Goal: Download file/media

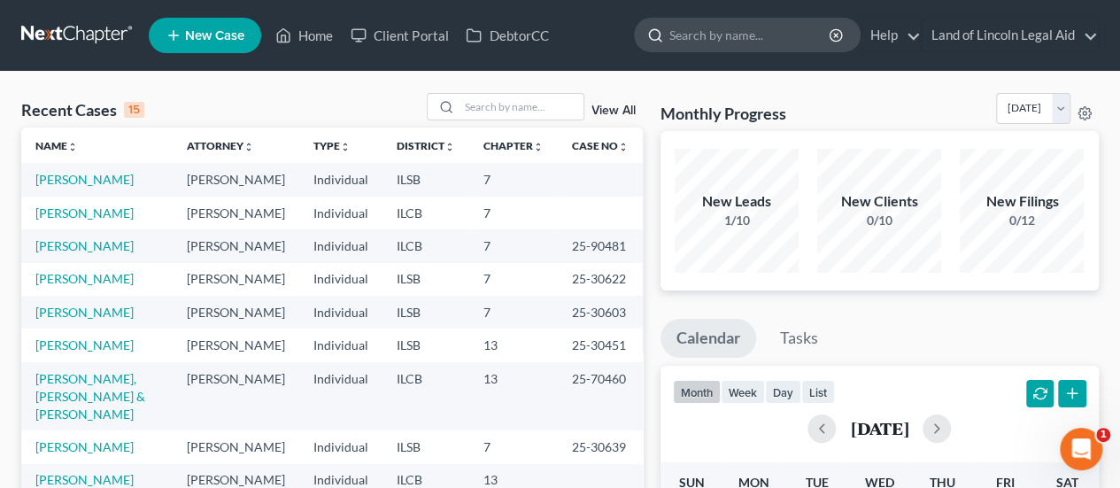
click at [731, 38] on input "search" at bounding box center [750, 35] width 162 height 33
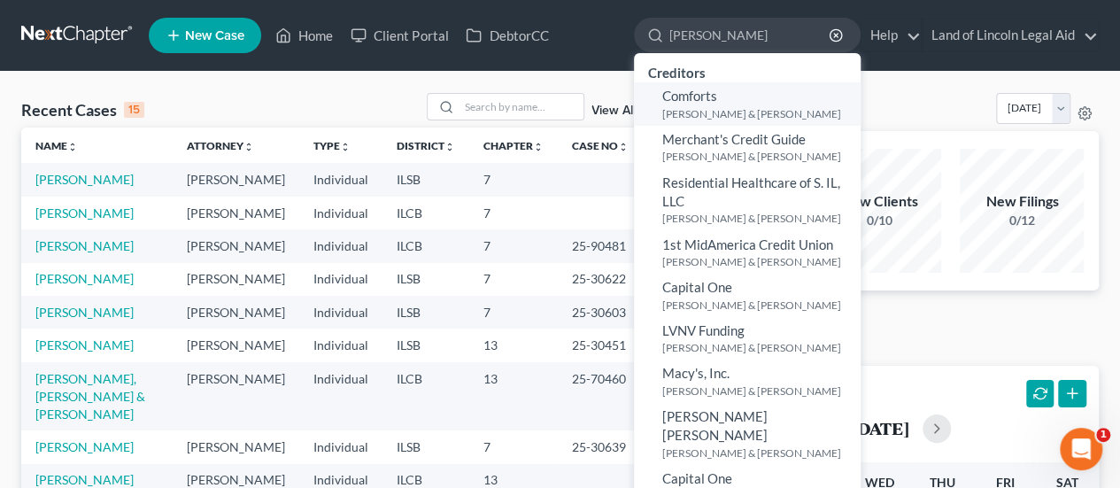
type input "[PERSON_NAME]"
click at [725, 104] on link "Comforts [PERSON_NAME] & [PERSON_NAME]" at bounding box center [747, 103] width 227 height 43
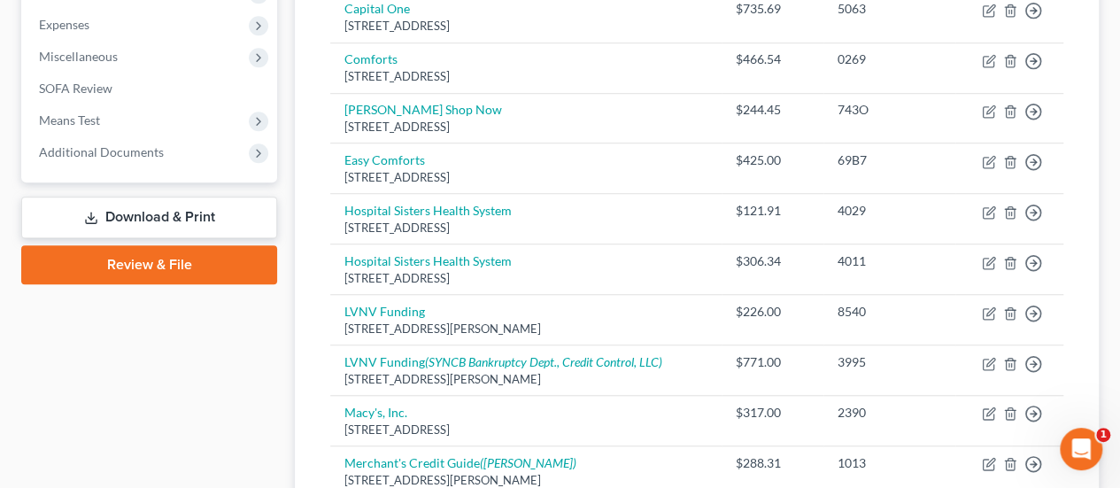
scroll to position [620, 0]
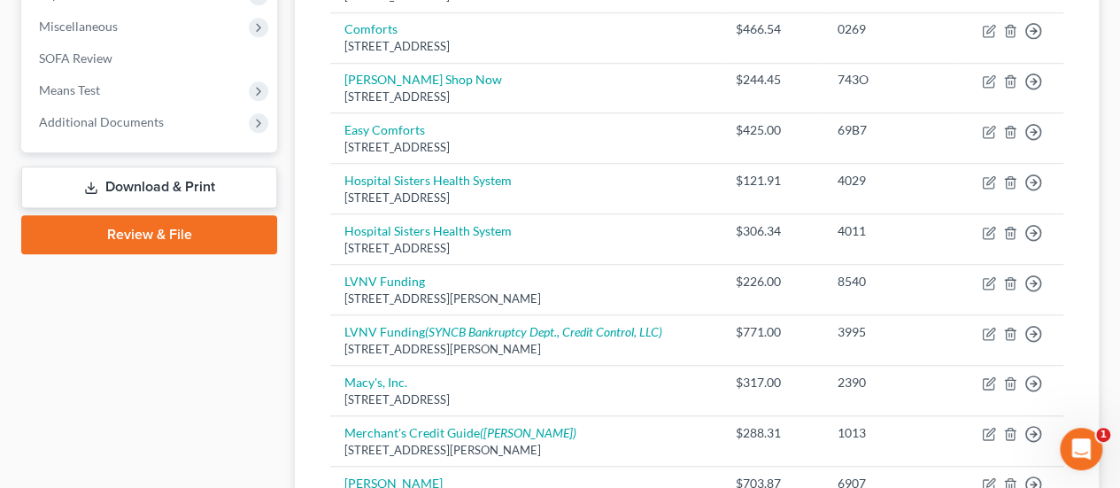
click at [111, 184] on link "Download & Print" at bounding box center [149, 187] width 256 height 42
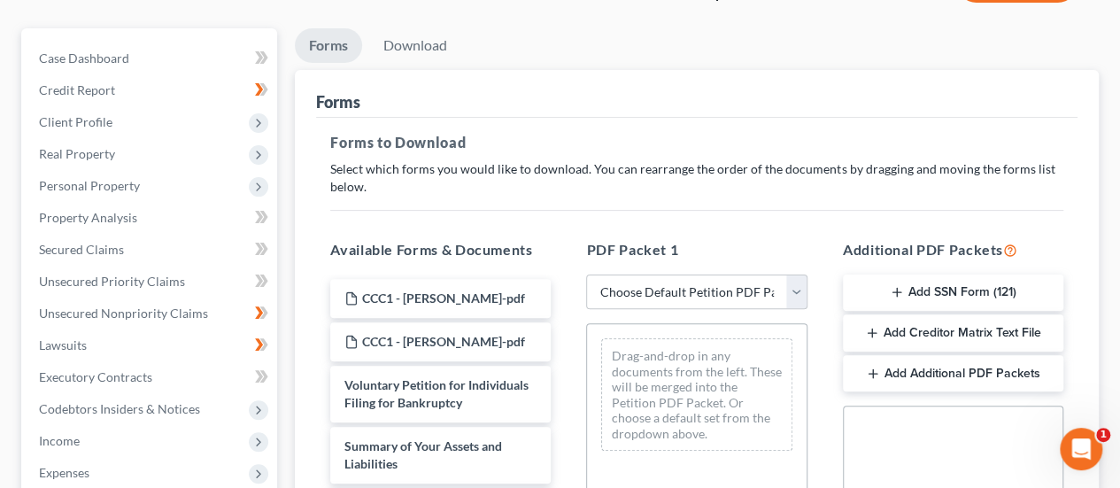
scroll to position [177, 0]
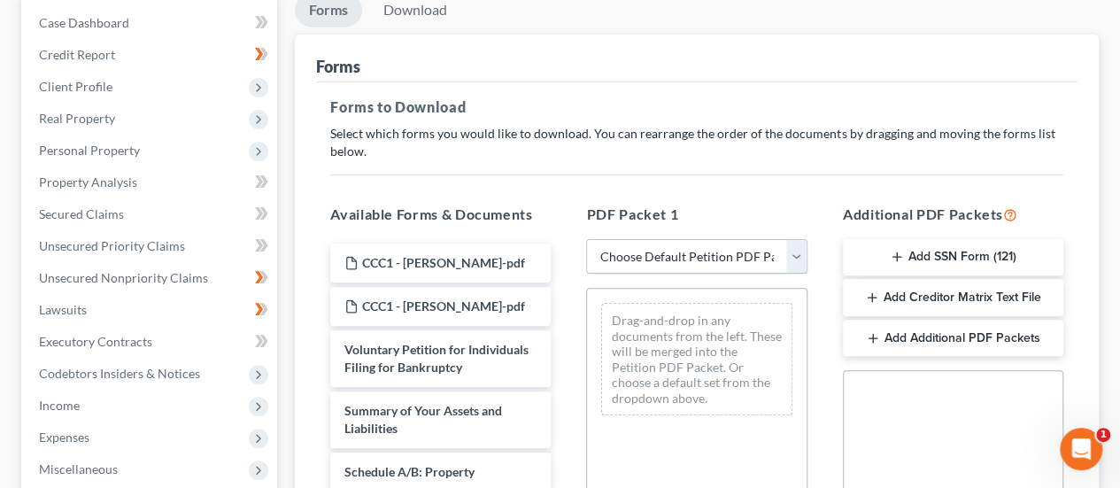
click at [799, 258] on select "Choose Default Petition PDF Packet Complete Bankruptcy Petition (all forms and …" at bounding box center [696, 256] width 220 height 35
select select "0"
click at [586, 239] on select "Choose Default Petition PDF Packet Complete Bankruptcy Petition (all forms and …" at bounding box center [696, 256] width 220 height 35
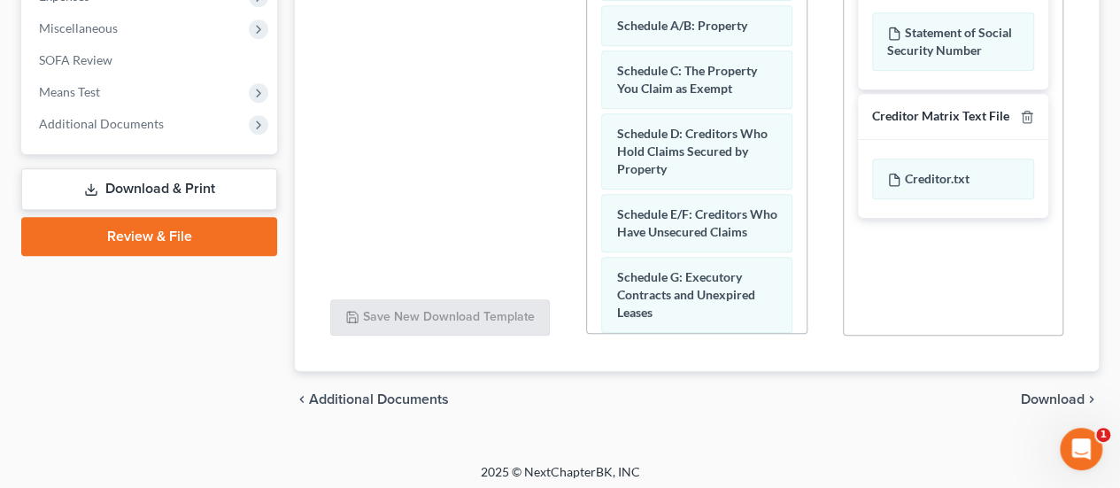
scroll to position [622, 0]
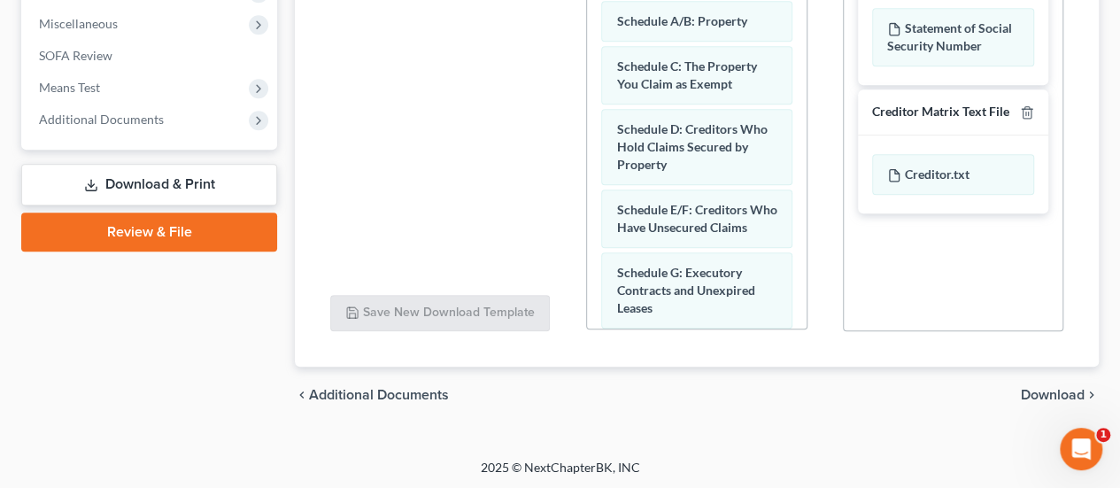
click at [1039, 395] on span "Download" at bounding box center [1053, 395] width 64 height 14
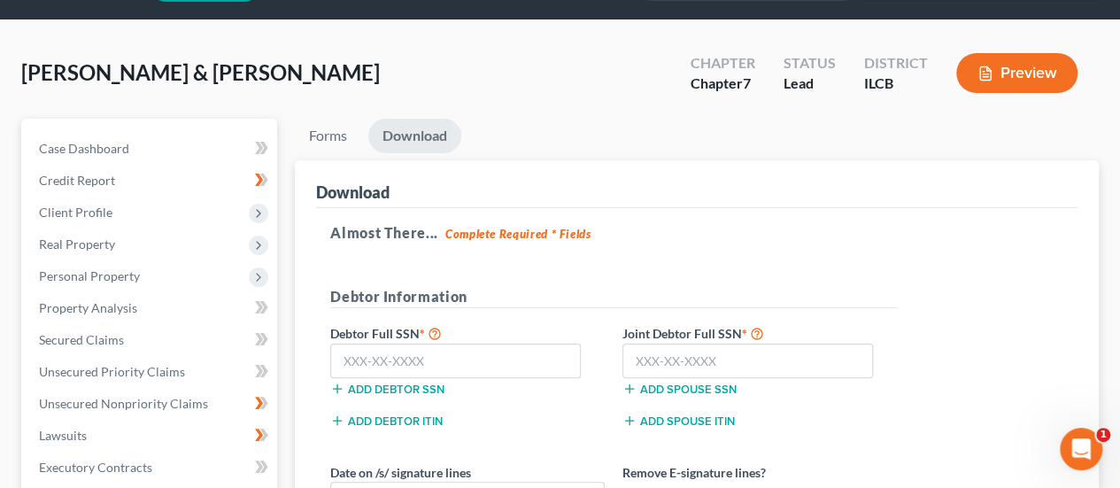
scroll to position [177, 0]
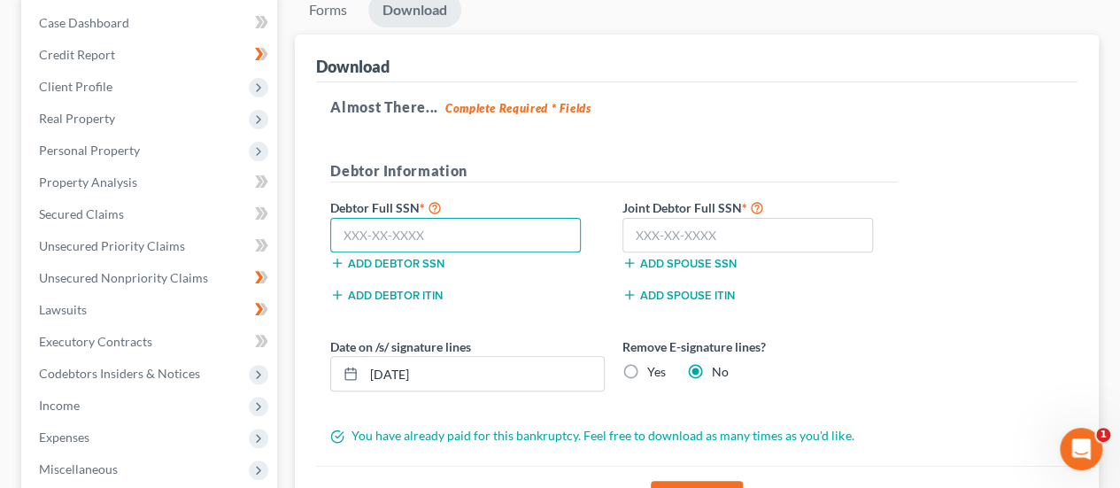
click at [383, 229] on input "text" at bounding box center [455, 235] width 251 height 35
type input "319-50-6795"
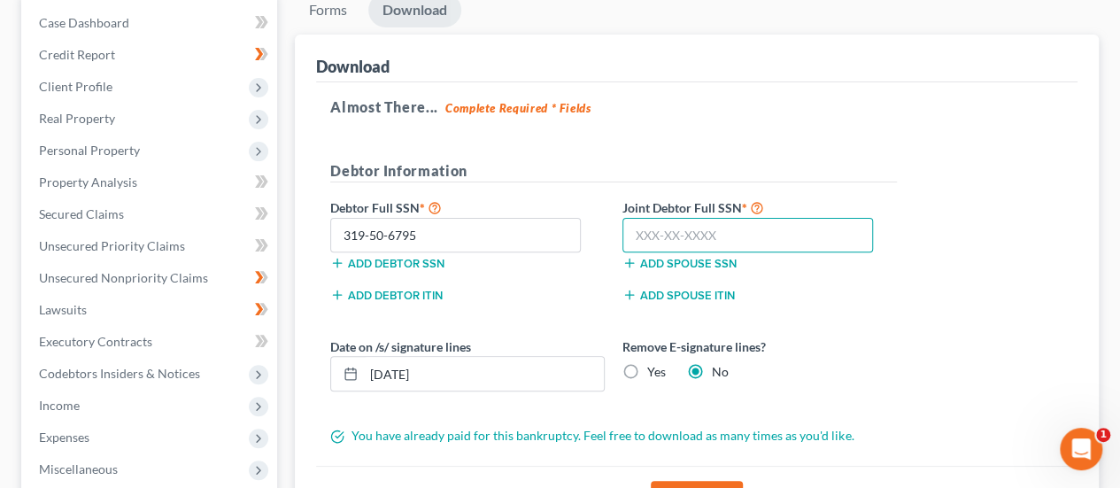
click at [697, 240] on input "text" at bounding box center [747, 235] width 251 height 35
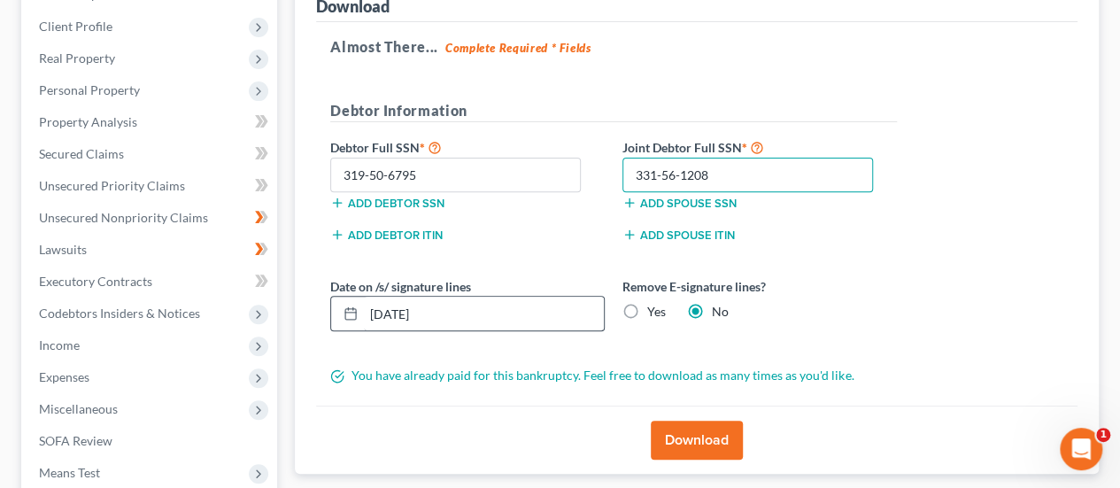
scroll to position [266, 0]
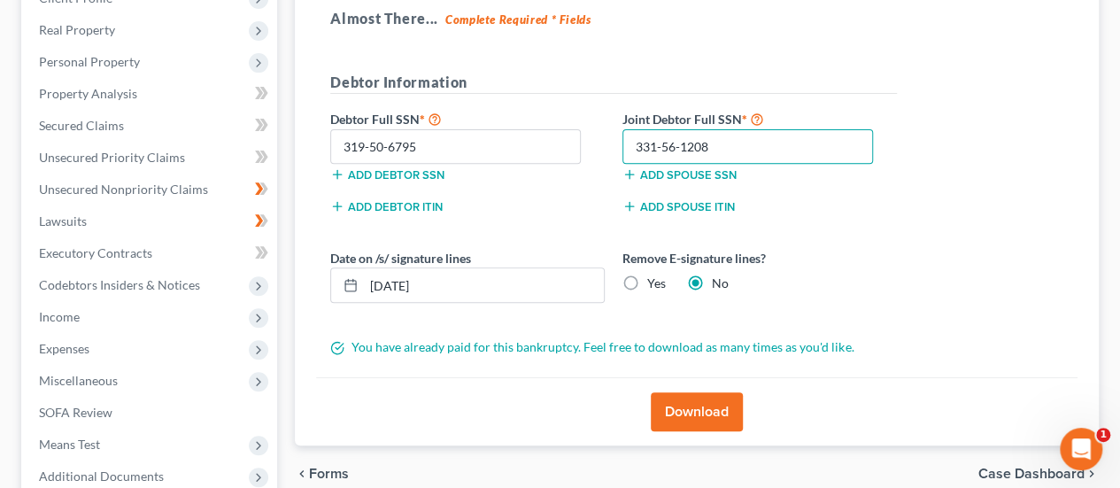
type input "331-56-1208"
click at [647, 281] on label "Yes" at bounding box center [656, 283] width 19 height 18
click at [654, 281] on input "Yes" at bounding box center [660, 280] width 12 height 12
radio input "true"
radio input "false"
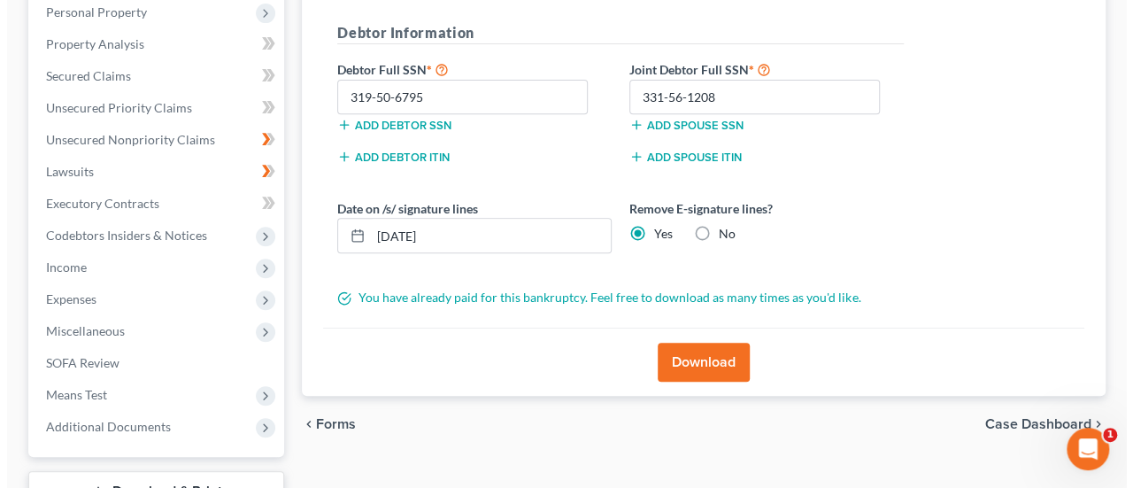
scroll to position [354, 0]
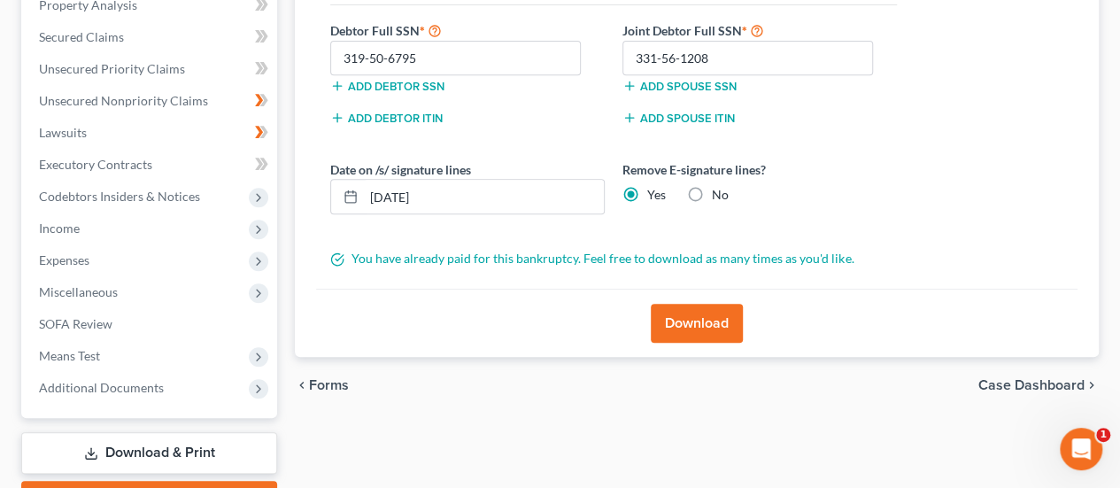
click at [720, 325] on button "Download" at bounding box center [697, 323] width 92 height 39
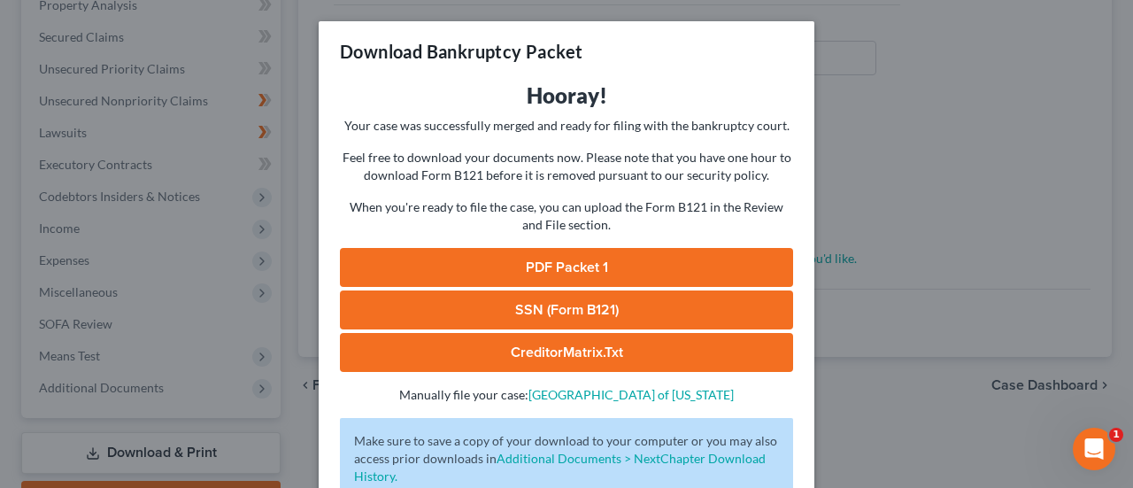
click at [573, 267] on link "PDF Packet 1" at bounding box center [566, 267] width 453 height 39
